Goal: Check status: Check status

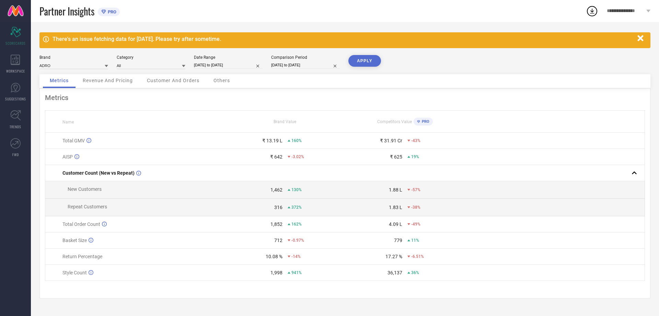
select select "7"
select select "2025"
select select "8"
select select "2025"
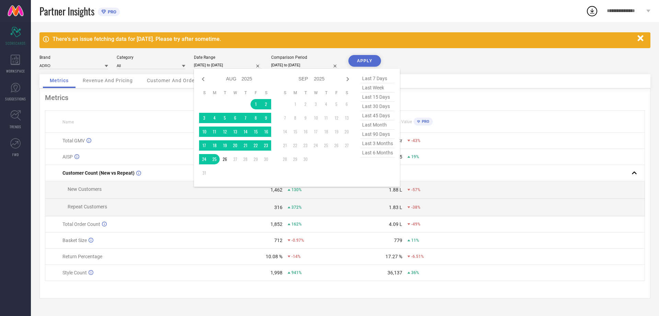
click at [213, 65] on input "[DATE] to [DATE]" at bounding box center [228, 64] width 69 height 7
click at [251, 101] on td "1" at bounding box center [256, 104] width 10 height 10
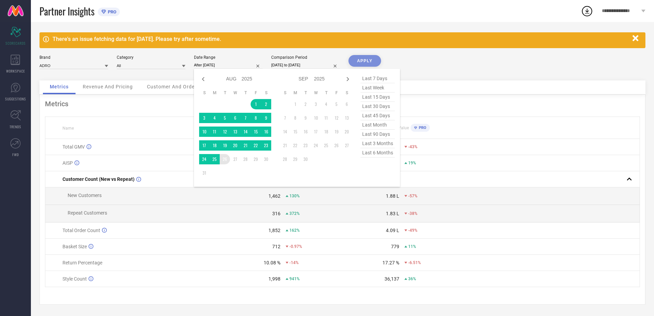
type input "[DATE] to [DATE]"
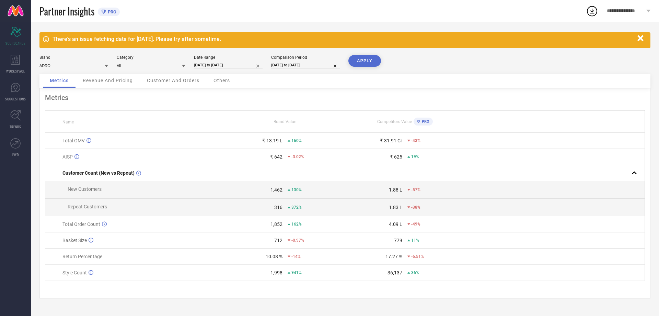
click at [371, 63] on button "APPLY" at bounding box center [365, 61] width 33 height 12
